Goal: Task Accomplishment & Management: Manage account settings

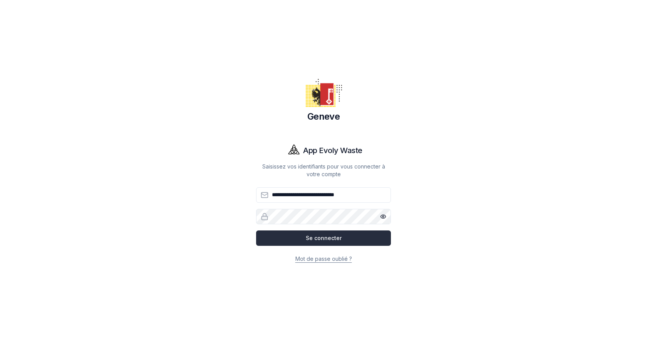
click at [307, 240] on button "Se connecter" at bounding box center [323, 238] width 135 height 15
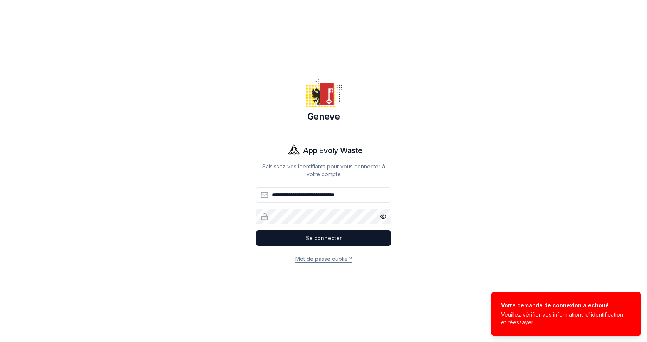
click at [384, 216] on icon "button" at bounding box center [383, 217] width 6 height 6
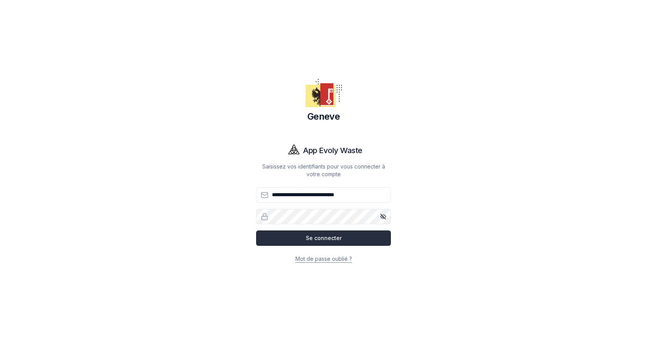
click at [323, 240] on button "Se connecter" at bounding box center [323, 238] width 135 height 15
click at [256, 231] on button "Se connecter" at bounding box center [323, 238] width 135 height 15
